Goal: Obtain resource: Obtain resource

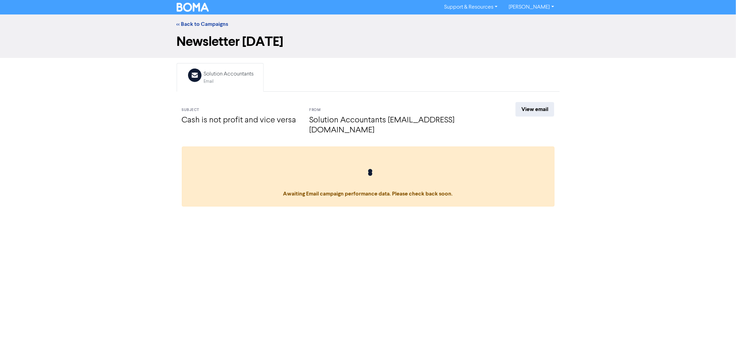
click at [195, 19] on div "<< Back to Campaigns" at bounding box center [368, 23] width 736 height 19
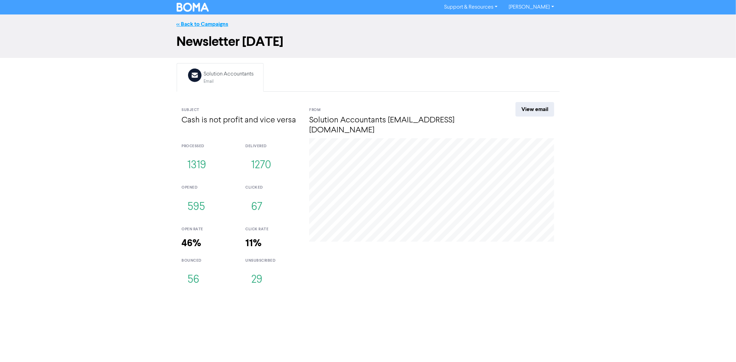
click at [195, 22] on link "<< Back to Campaigns" at bounding box center [203, 24] width 52 height 7
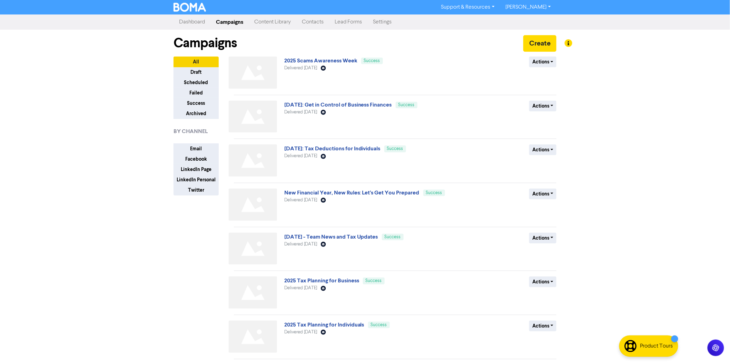
click at [289, 22] on link "Content Library" at bounding box center [273, 22] width 48 height 14
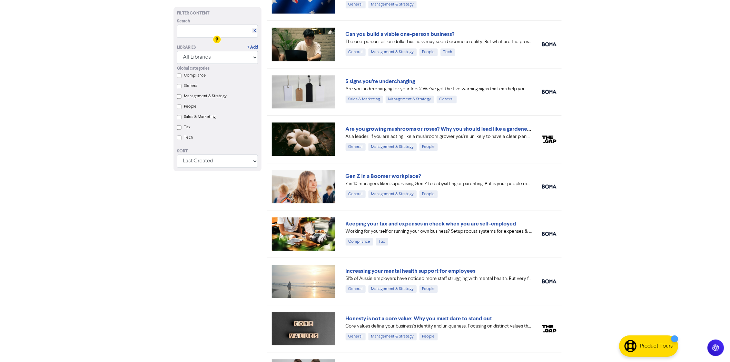
scroll to position [578, 0]
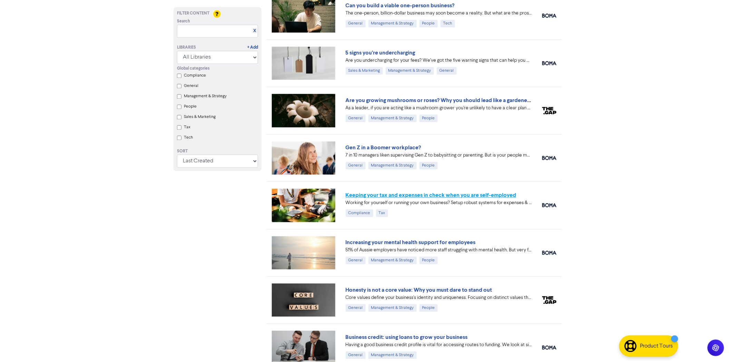
click at [425, 196] on link "Keeping your tax and expenses in check when you are self-employed" at bounding box center [431, 195] width 171 height 7
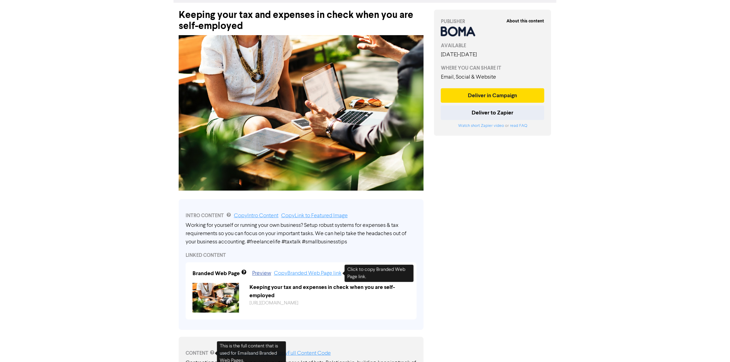
scroll to position [24, 0]
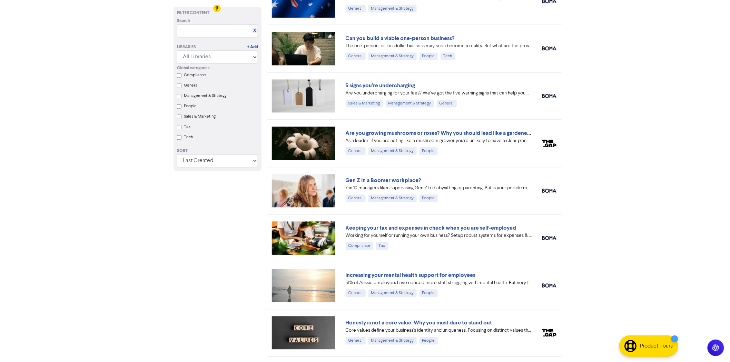
scroll to position [540, 0]
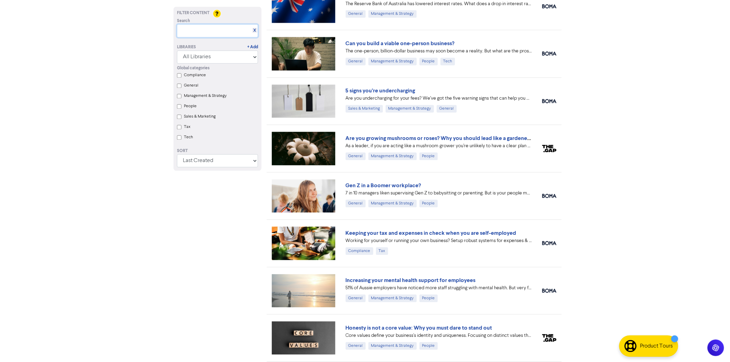
click at [211, 29] on input "text" at bounding box center [217, 30] width 81 height 13
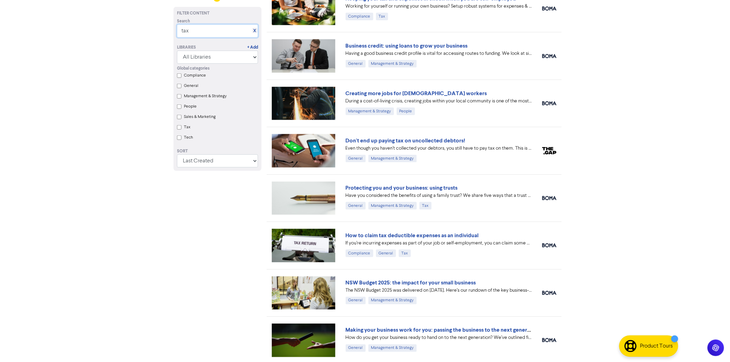
scroll to position [268, 0]
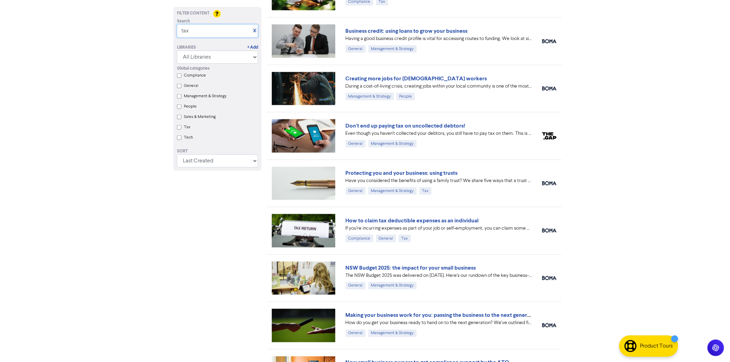
click at [197, 34] on input "tax" at bounding box center [217, 30] width 81 height 13
type input "t"
click at [373, 170] on link "Protecting you and your business: using trusts" at bounding box center [402, 173] width 112 height 7
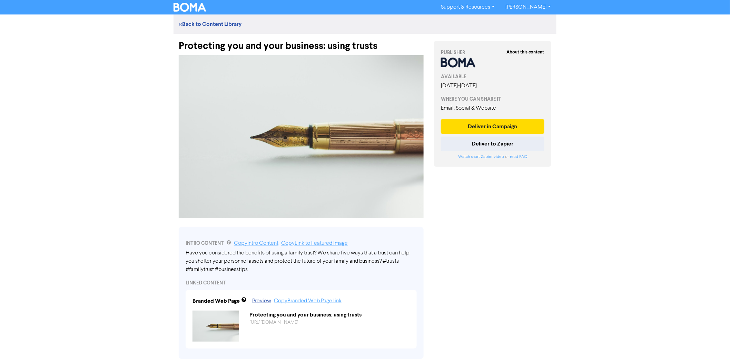
click at [322, 46] on div "Protecting you and your business: using trusts" at bounding box center [301, 43] width 245 height 18
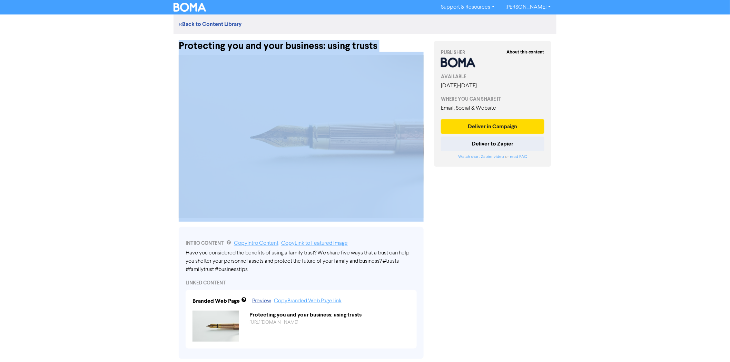
click at [322, 46] on div "Protecting you and your business: using trusts" at bounding box center [301, 43] width 245 height 18
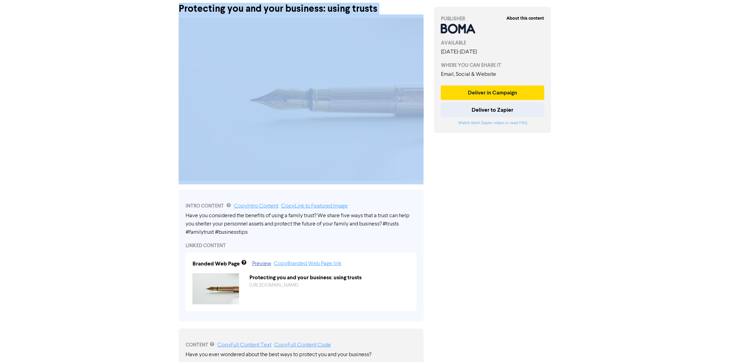
scroll to position [115, 0]
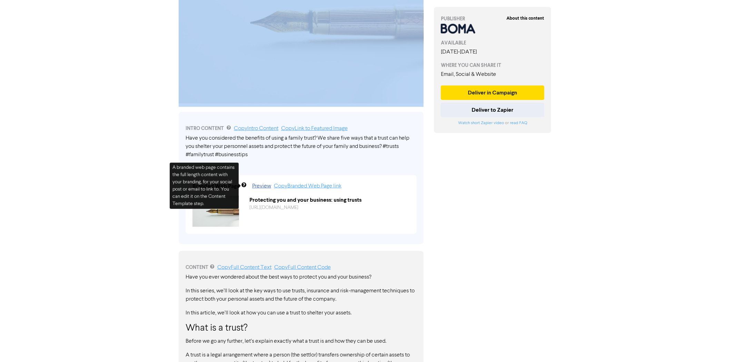
click at [229, 139] on div "Have you considered the benefits of using a family trust? We share five ways th…" at bounding box center [301, 146] width 231 height 25
click at [327, 140] on div "Have you considered the benefits of using a family trust? We share five ways th…" at bounding box center [301, 146] width 231 height 25
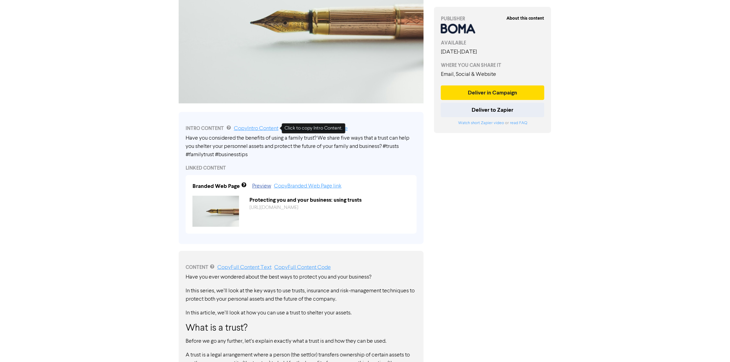
click at [247, 128] on link "Copy Intro Content" at bounding box center [256, 129] width 45 height 6
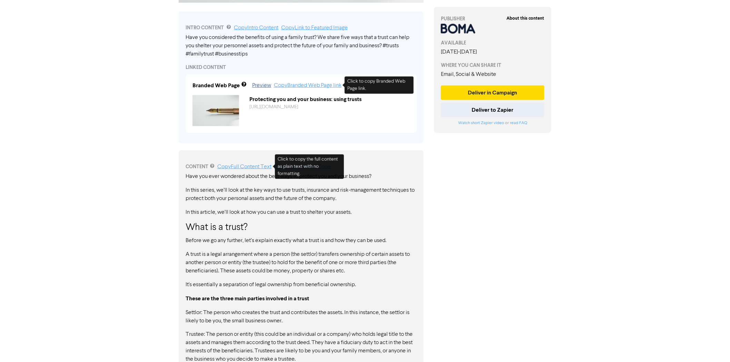
scroll to position [230, 0]
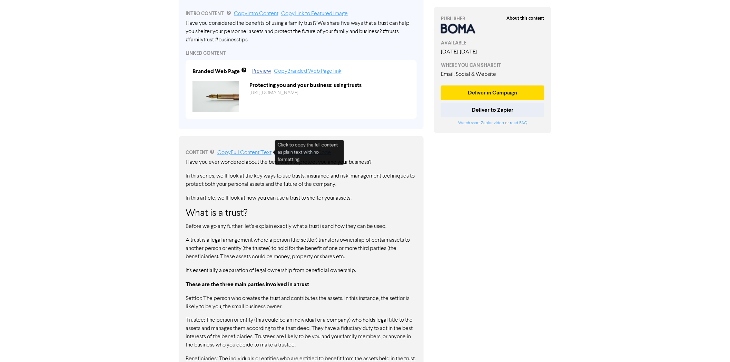
click at [262, 150] on link "Copy Full Content Text" at bounding box center [244, 153] width 54 height 6
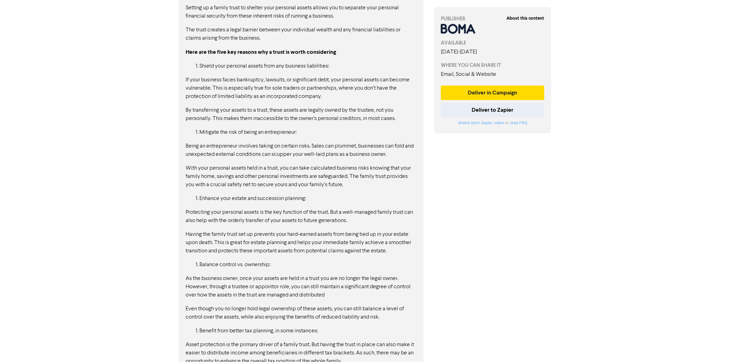
scroll to position [825, 0]
